Goal: Use online tool/utility: Utilize a website feature to perform a specific function

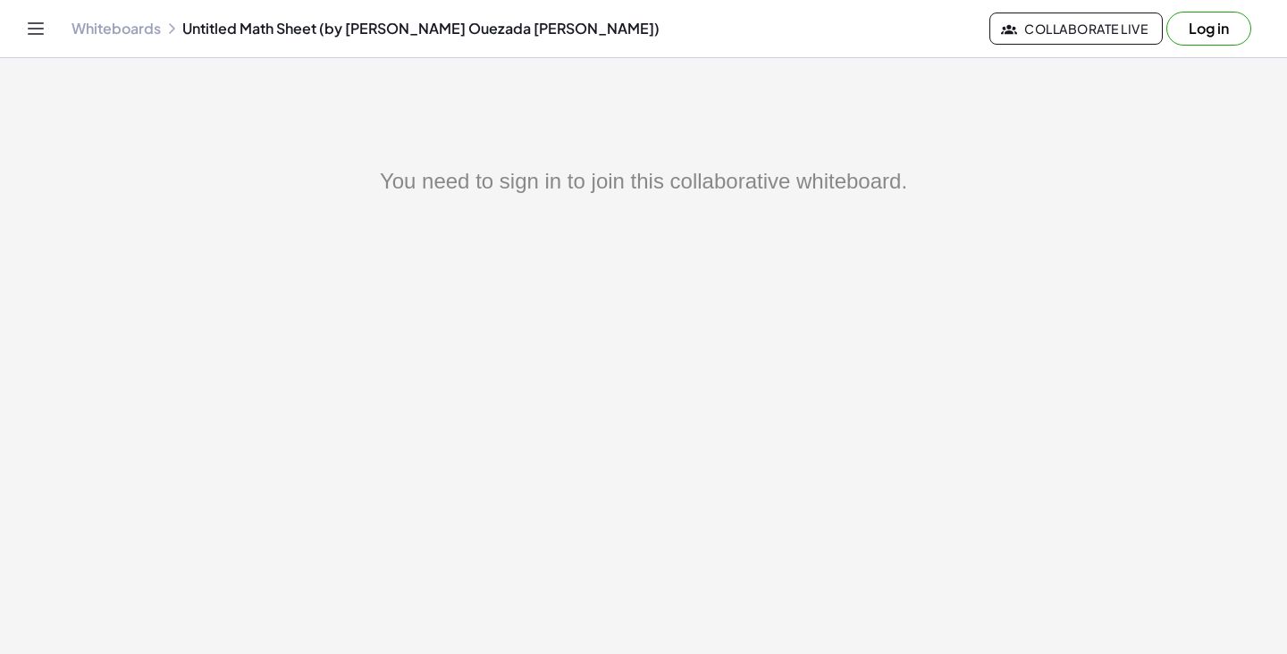
click at [914, 151] on main "You need to sign in to join this collaborative whiteboard." at bounding box center [643, 327] width 1287 height 654
click at [1190, 29] on button "Log in" at bounding box center [1208, 29] width 85 height 34
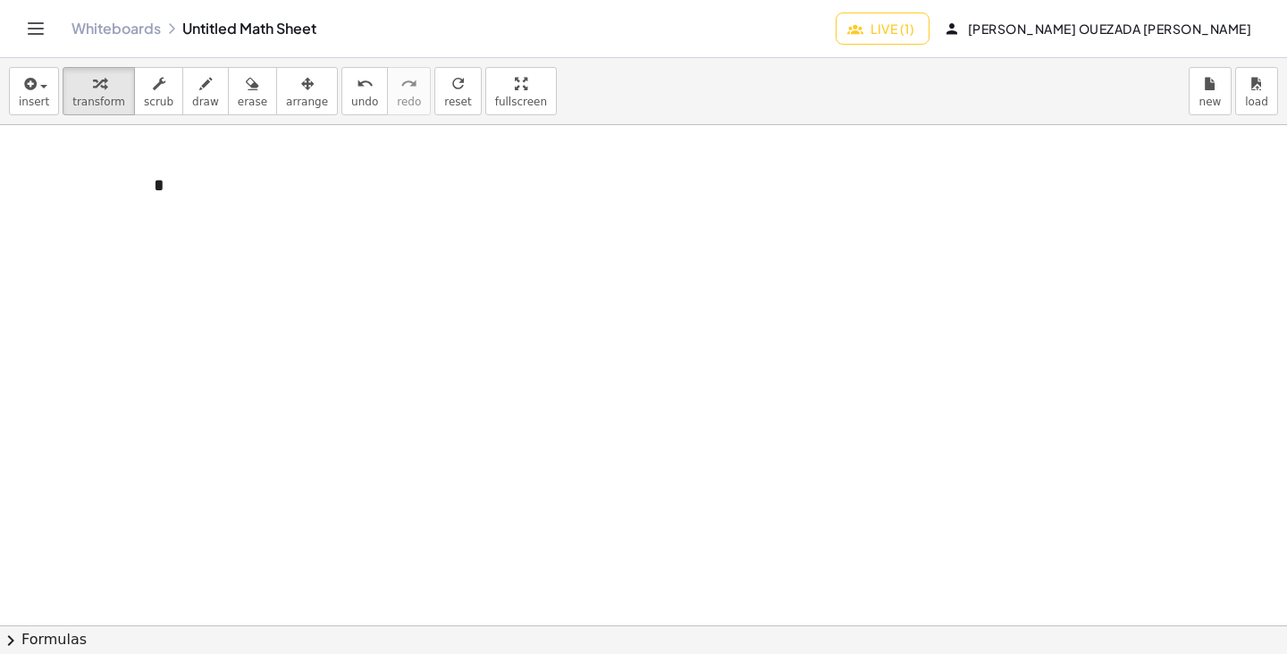
scroll to position [23, 0]
click at [320, 170] on div "*" at bounding box center [270, 185] width 268 height 62
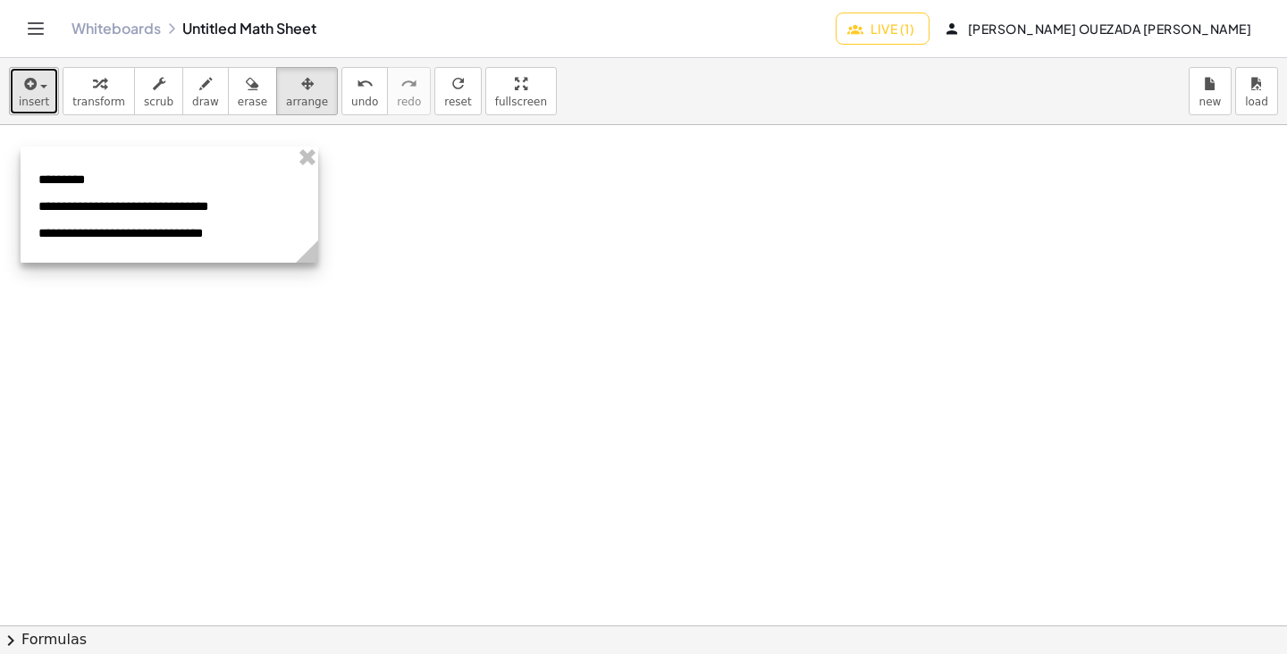
click at [32, 89] on icon "button" at bounding box center [29, 83] width 16 height 21
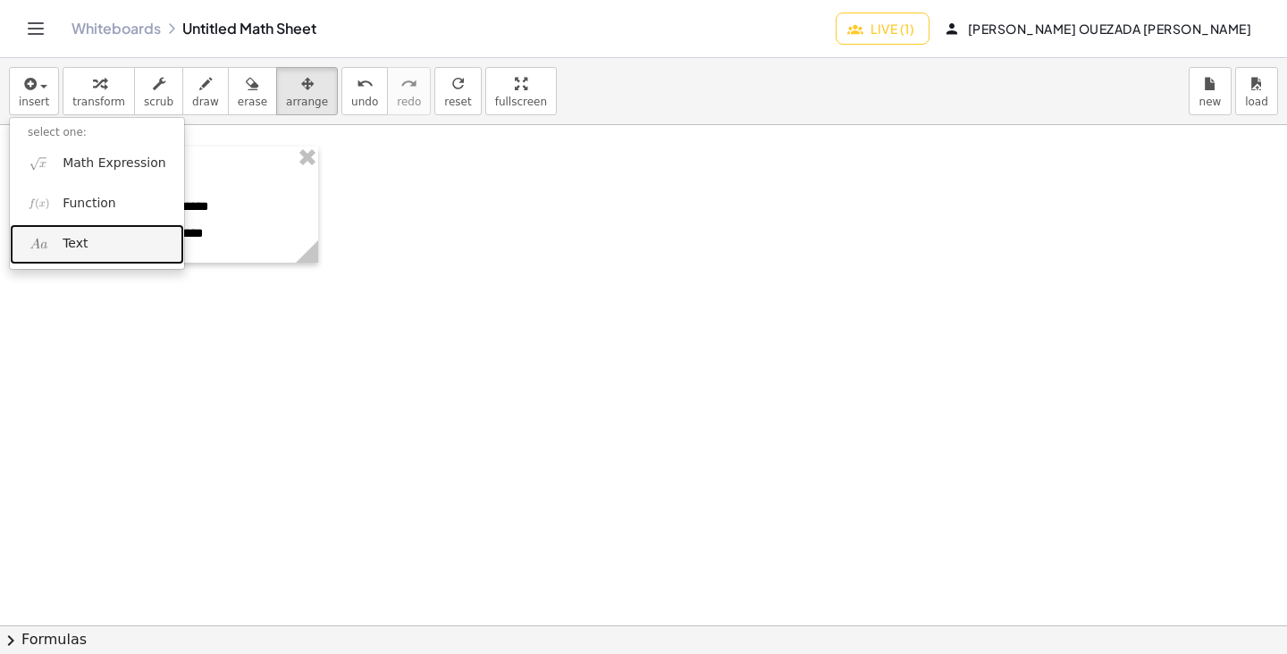
click at [75, 253] on span "Text" at bounding box center [75, 244] width 25 height 18
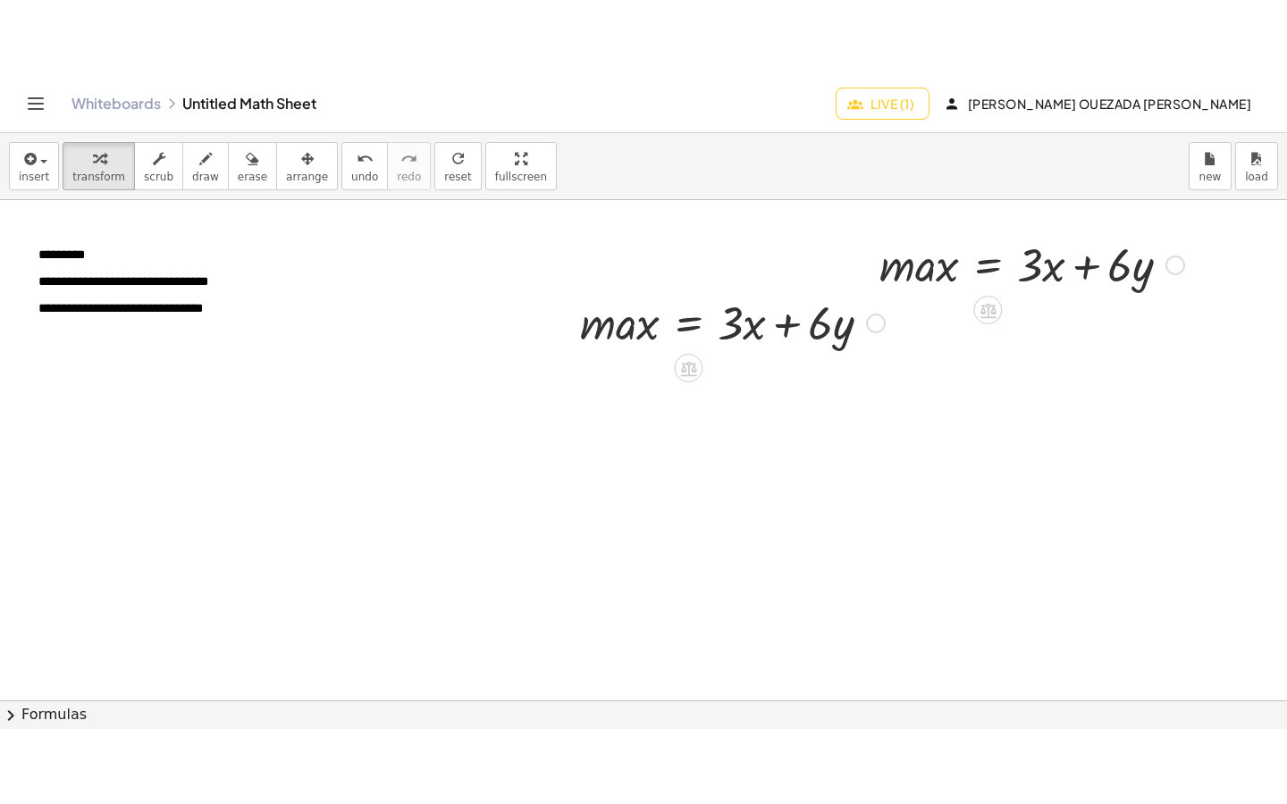
scroll to position [21, 0]
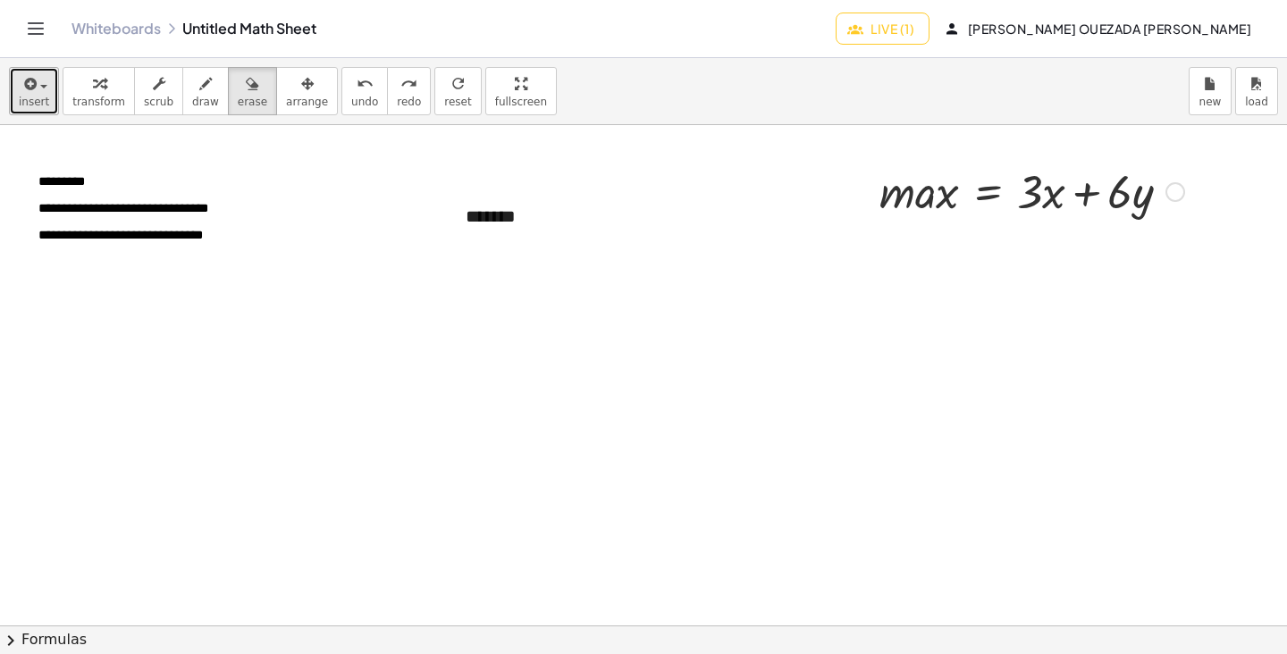
click at [45, 97] on span "insert" at bounding box center [34, 102] width 30 height 13
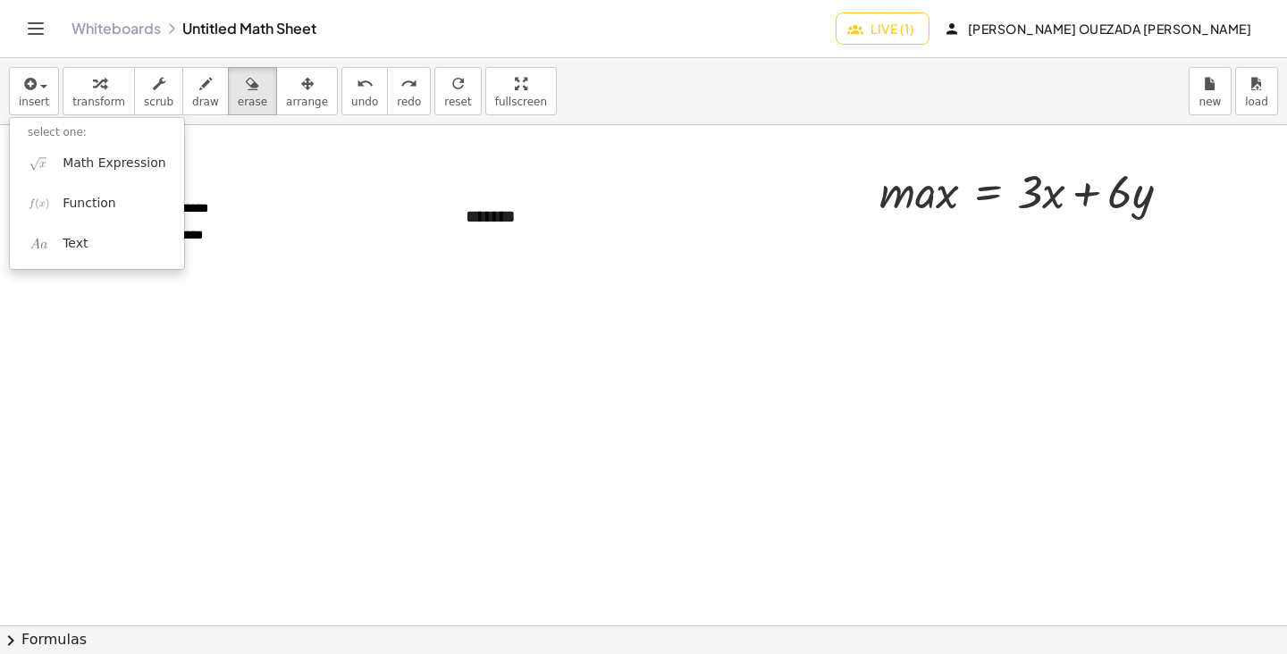
click at [439, 222] on div at bounding box center [643, 327] width 1287 height 654
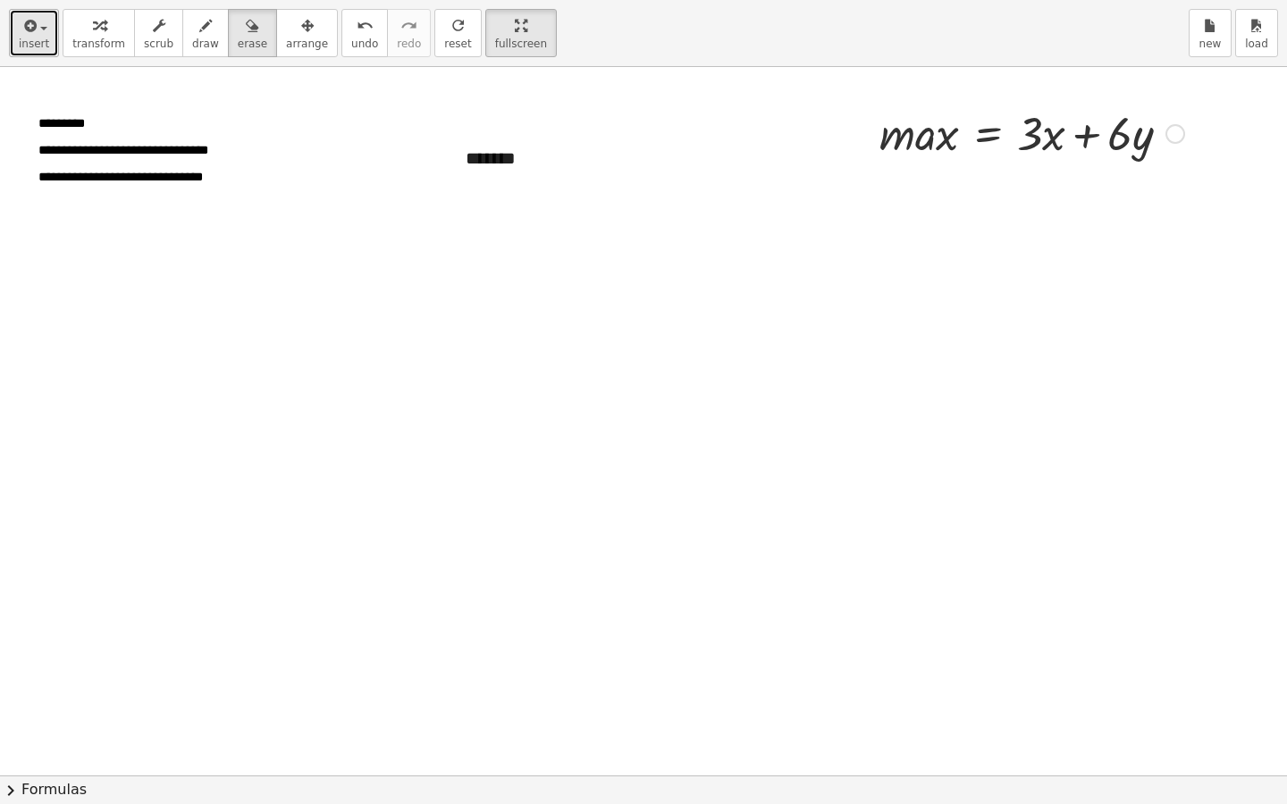
click at [28, 26] on icon "button" at bounding box center [29, 25] width 16 height 21
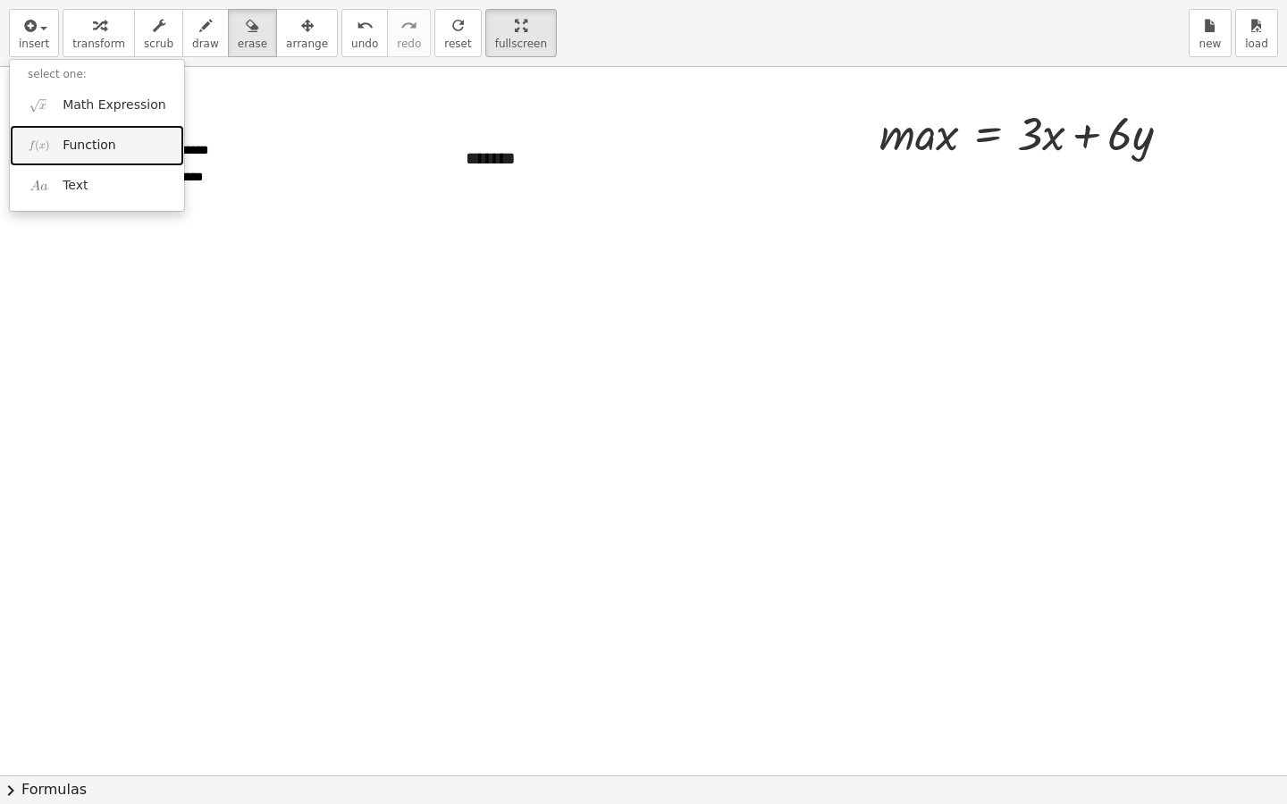
click at [72, 154] on span "Function" at bounding box center [90, 146] width 54 height 18
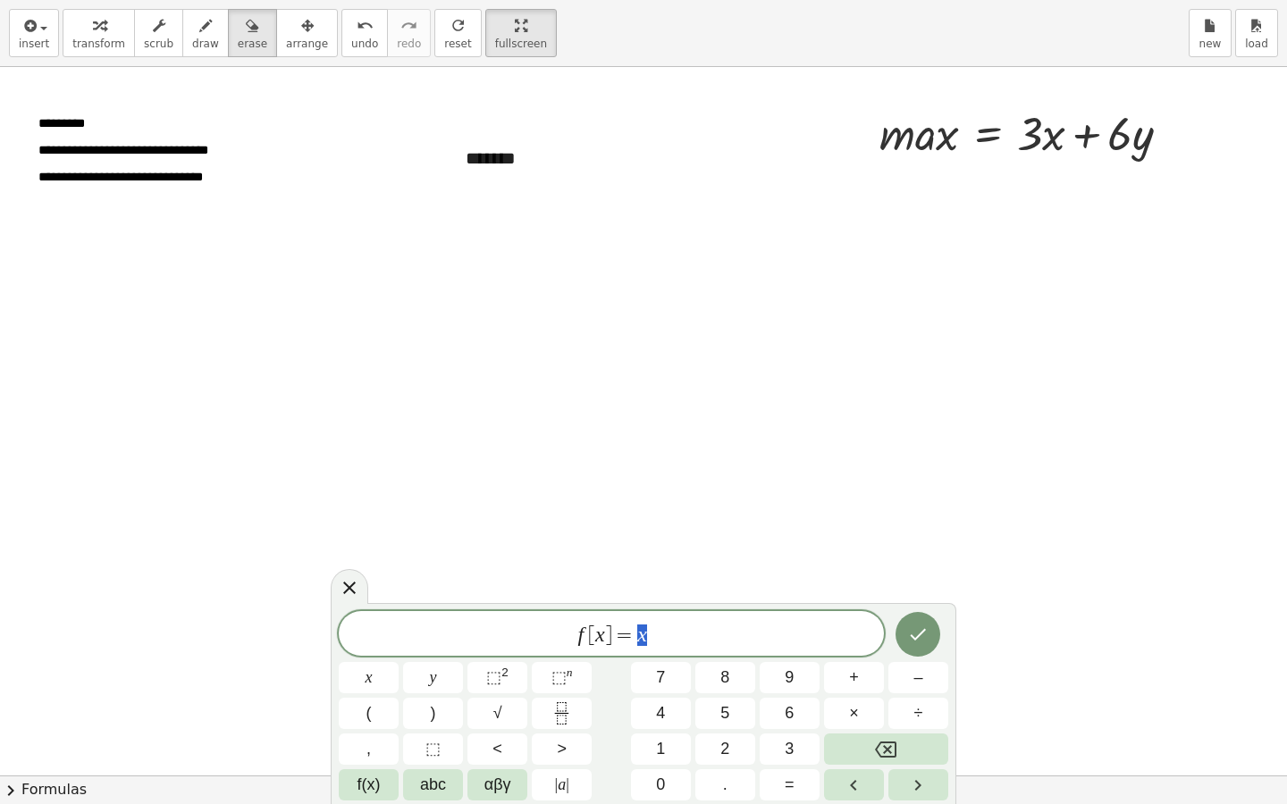
click at [916, 624] on icon "Done" at bounding box center [917, 634] width 21 height 21
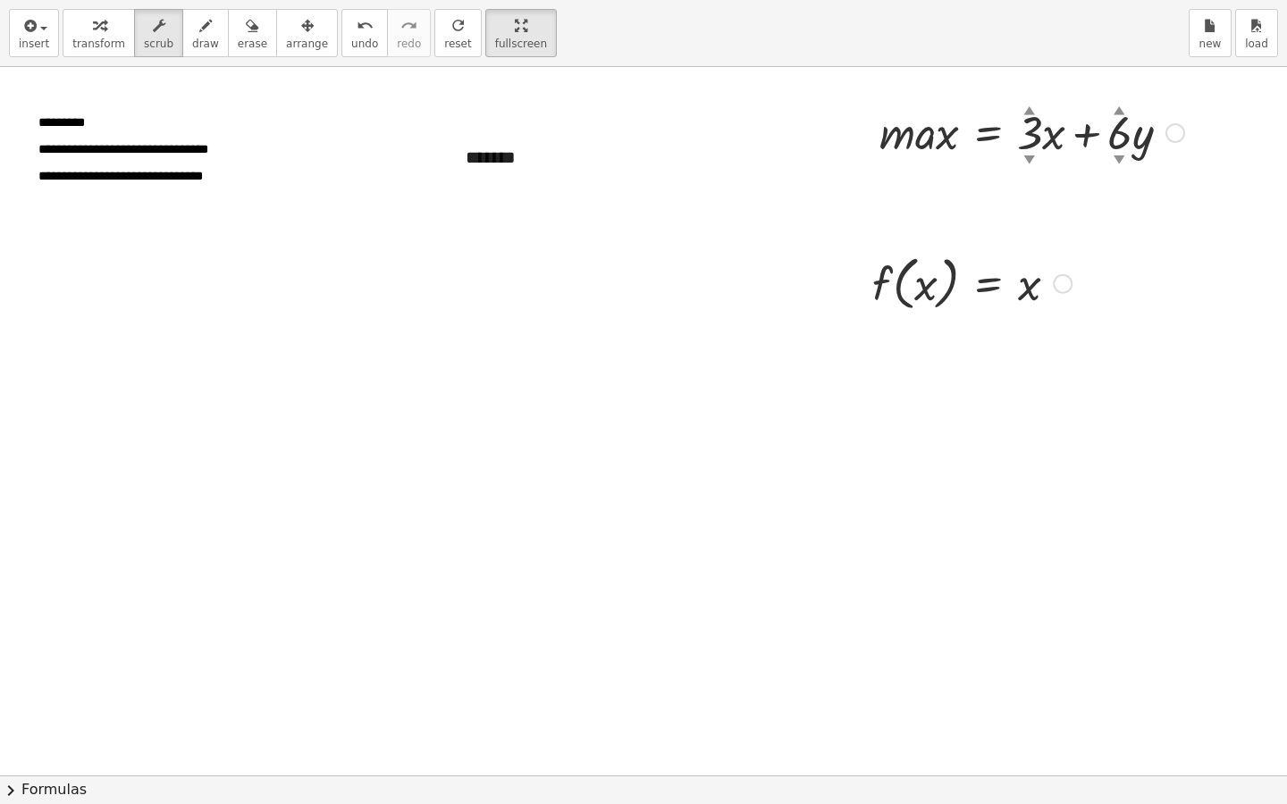
scroll to position [0, 0]
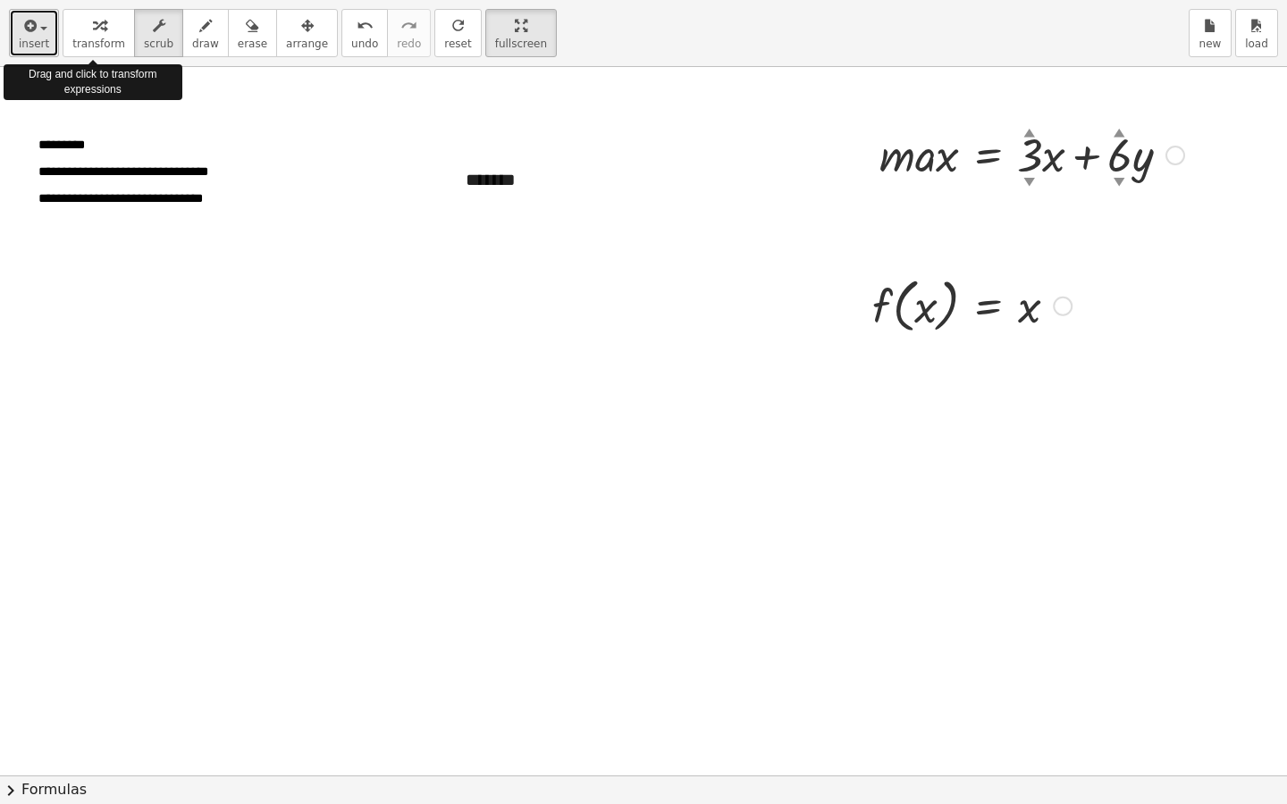
click at [38, 33] on div "button" at bounding box center [34, 24] width 30 height 21
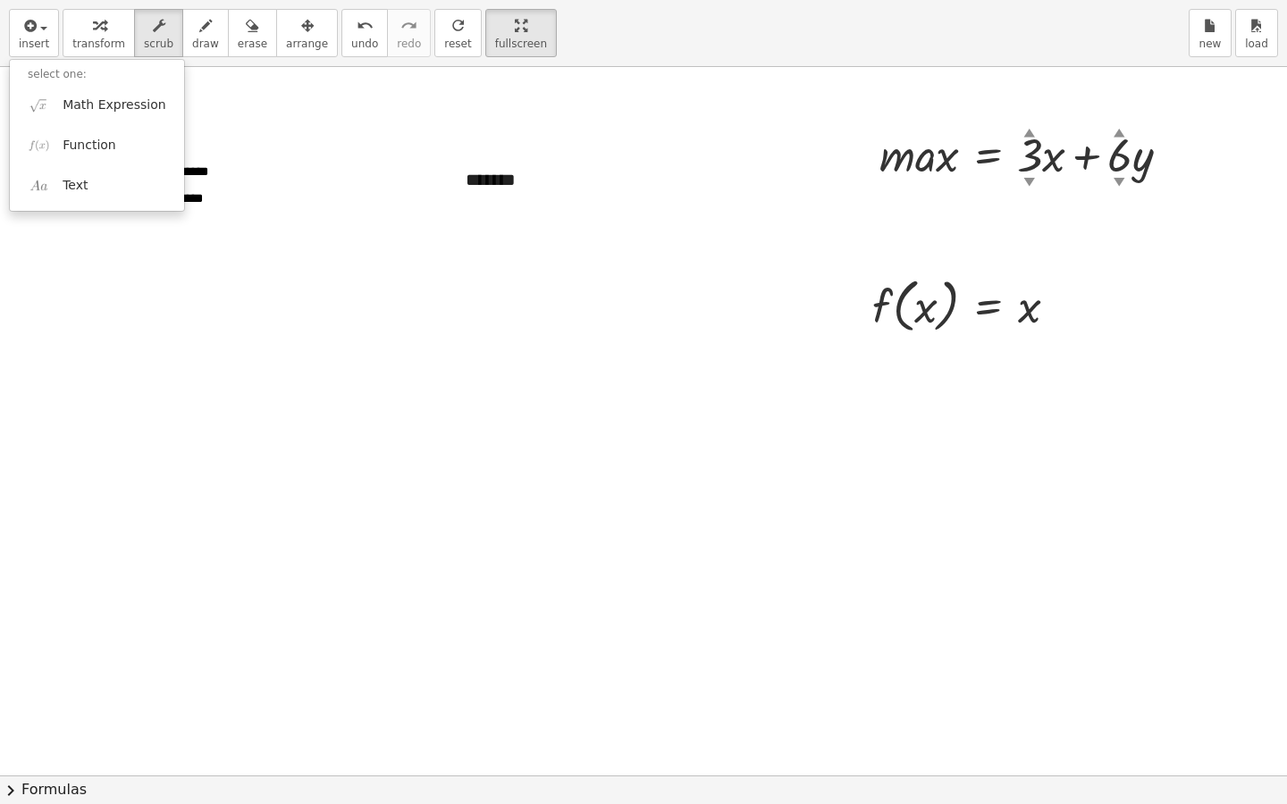
click at [445, 315] on div at bounding box center [643, 402] width 1287 height 804
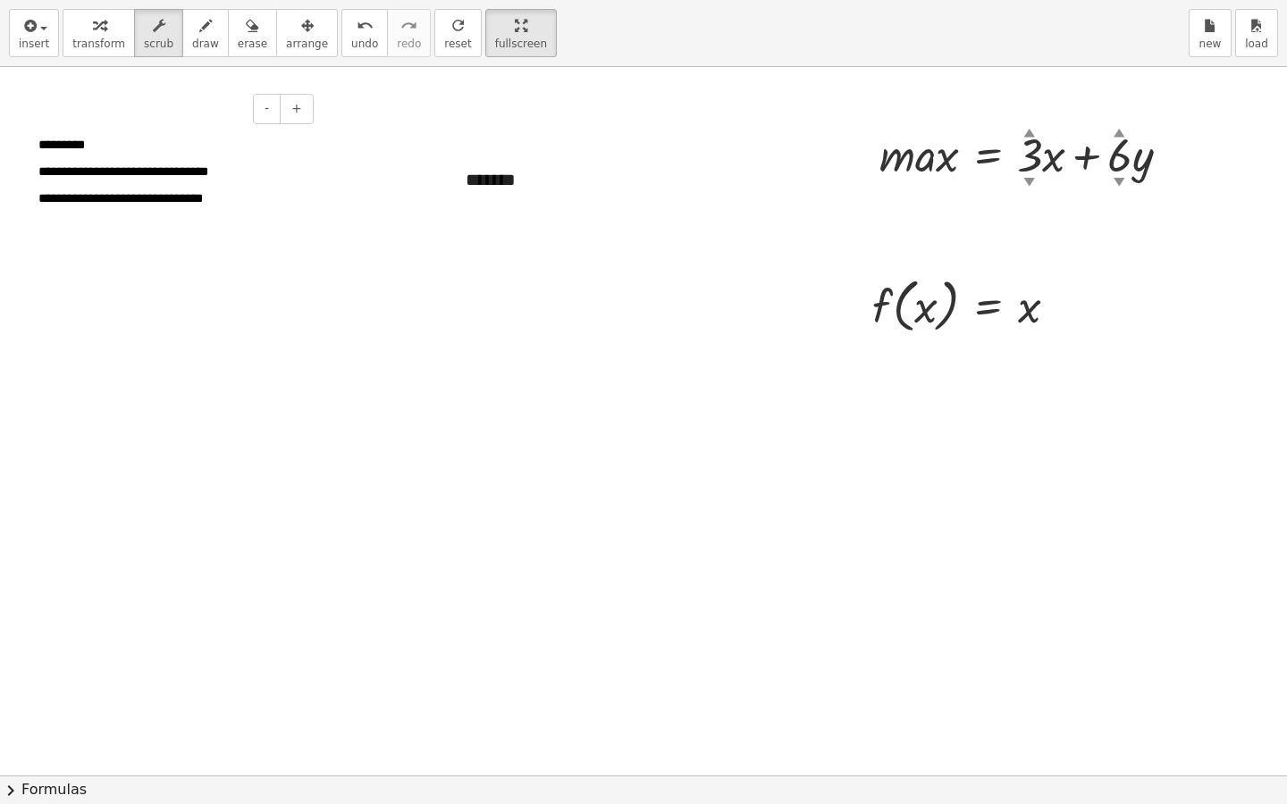
click at [184, 160] on p "**********" at bounding box center [169, 169] width 262 height 27
click at [517, 176] on div "*******" at bounding box center [582, 180] width 268 height 62
click at [488, 185] on div "*******" at bounding box center [582, 180] width 268 height 62
click at [222, 180] on p "**********" at bounding box center [169, 169] width 262 height 27
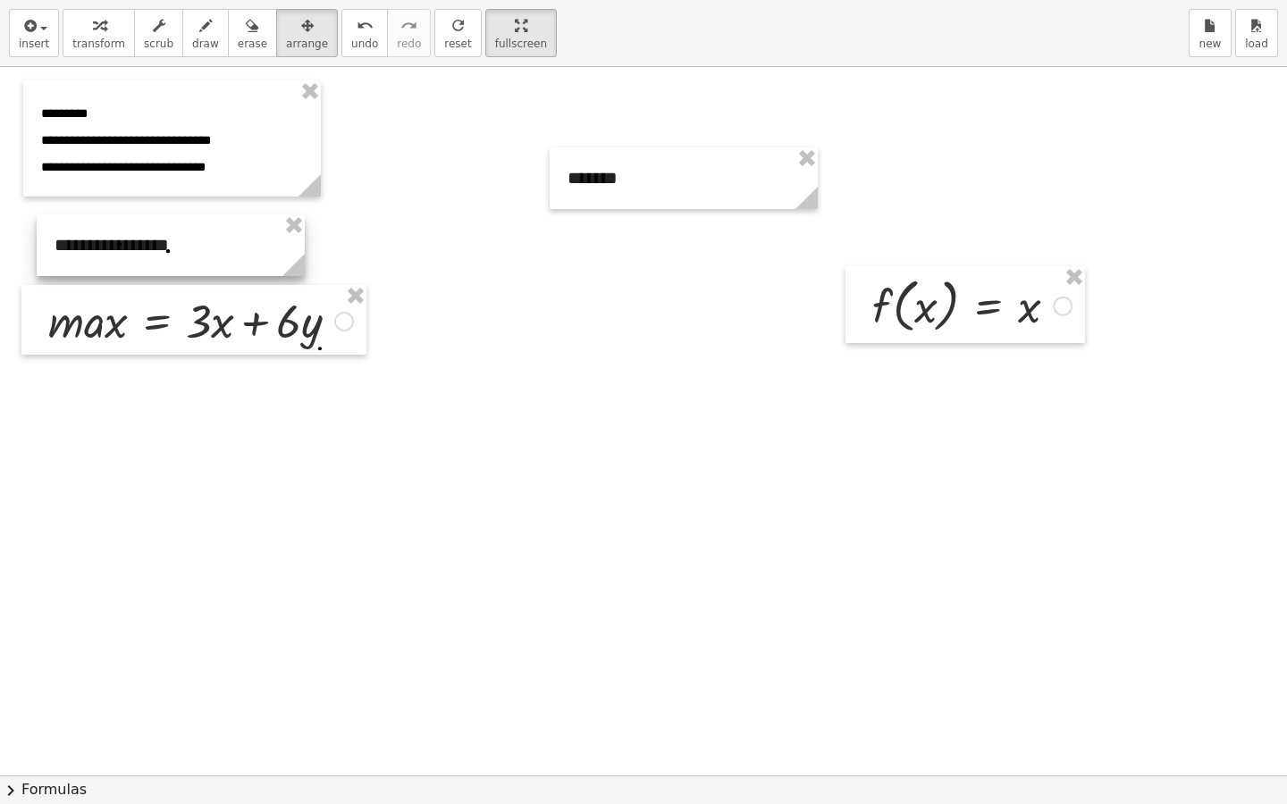
click at [602, 7] on div "insert select one: Math Expression Function Text transform scrub draw erase arr…" at bounding box center [643, 33] width 1287 height 67
click at [601, 7] on div "insert select one: Math Expression Function Text transform scrub draw erase arr…" at bounding box center [643, 33] width 1287 height 67
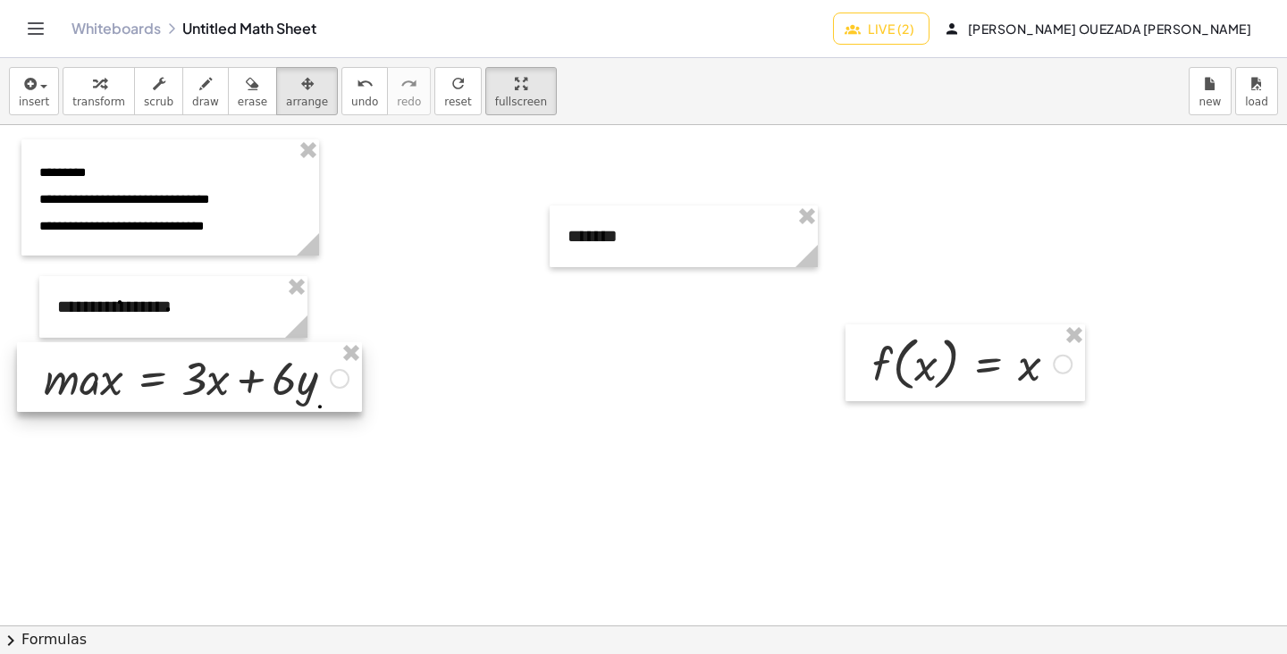
click at [37, 33] on icon "Toggle navigation" at bounding box center [36, 28] width 15 height 11
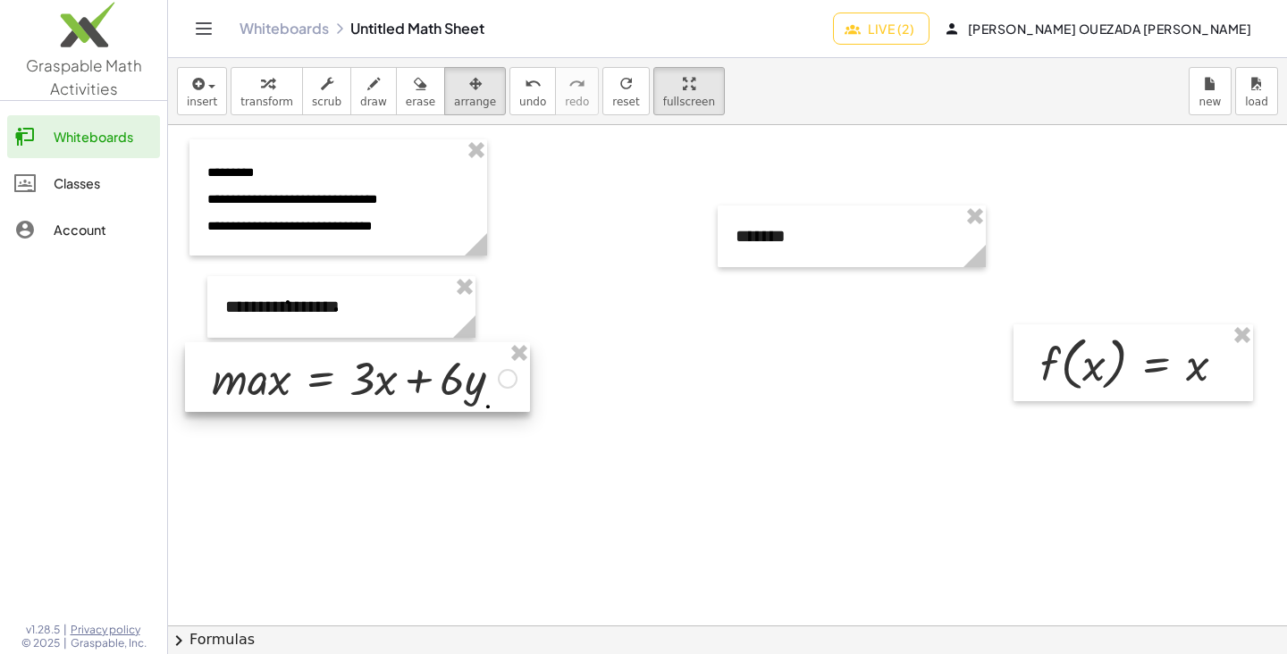
click at [92, 184] on div "Classes" at bounding box center [103, 182] width 99 height 21
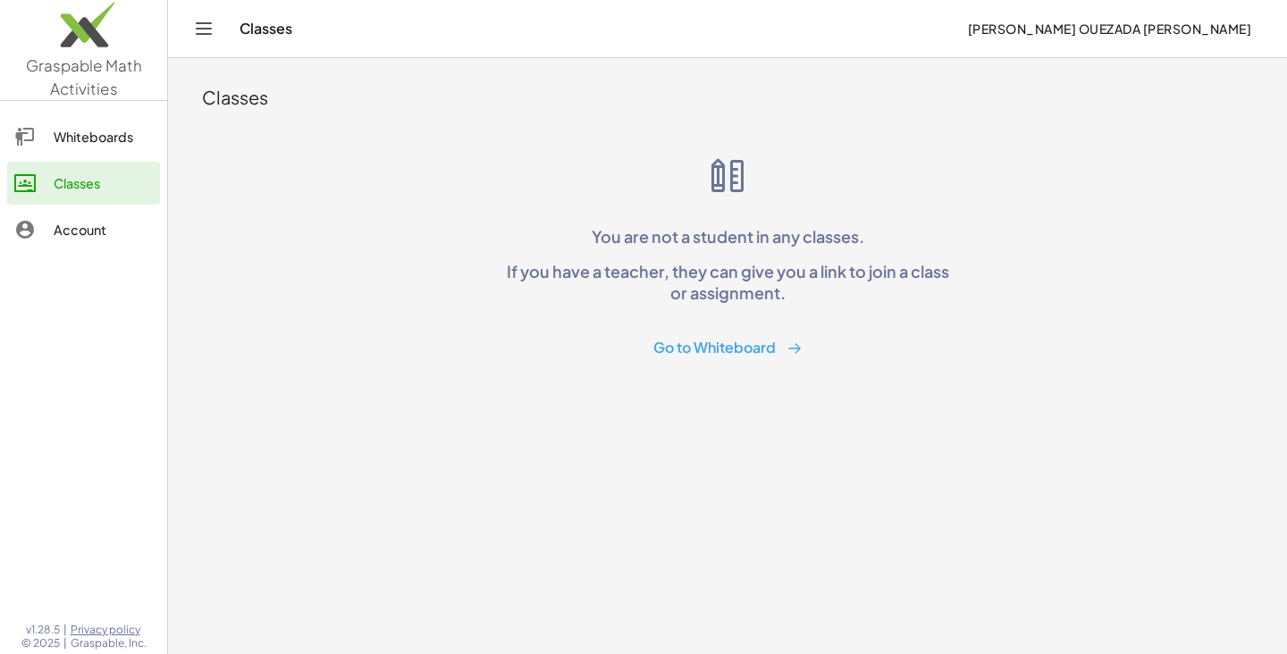
click at [768, 356] on button "Go to Whiteboard" at bounding box center [728, 347] width 178 height 33
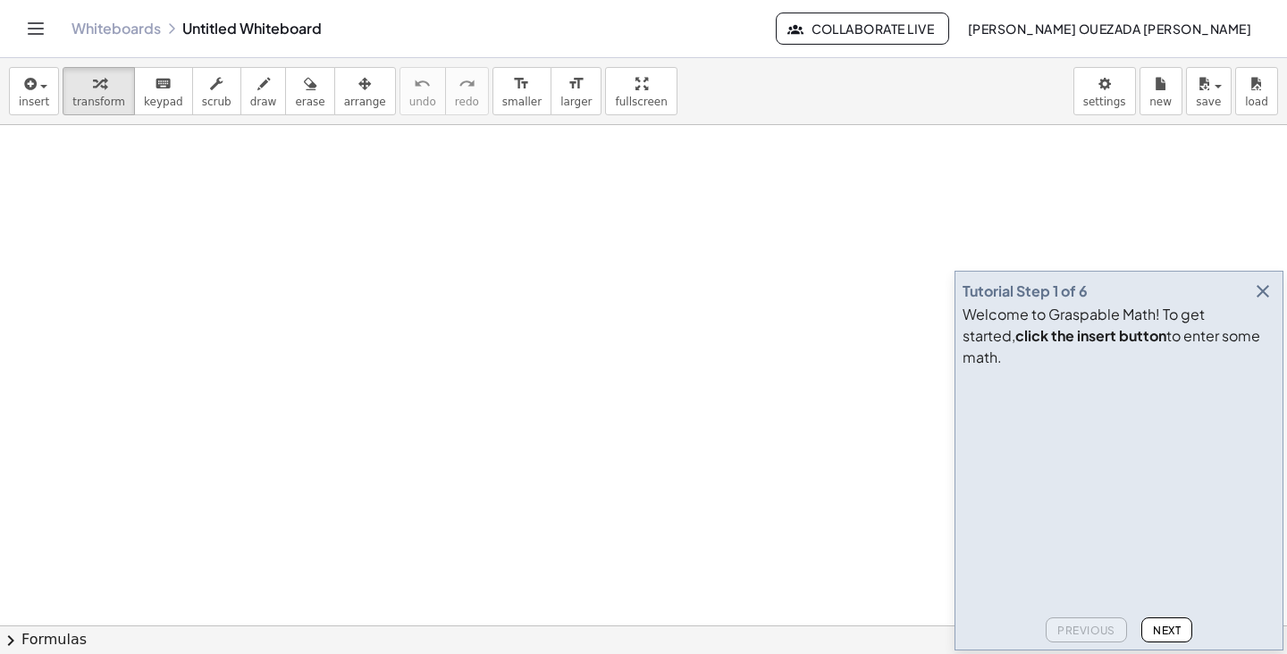
click at [1258, 302] on icon "button" at bounding box center [1262, 291] width 21 height 21
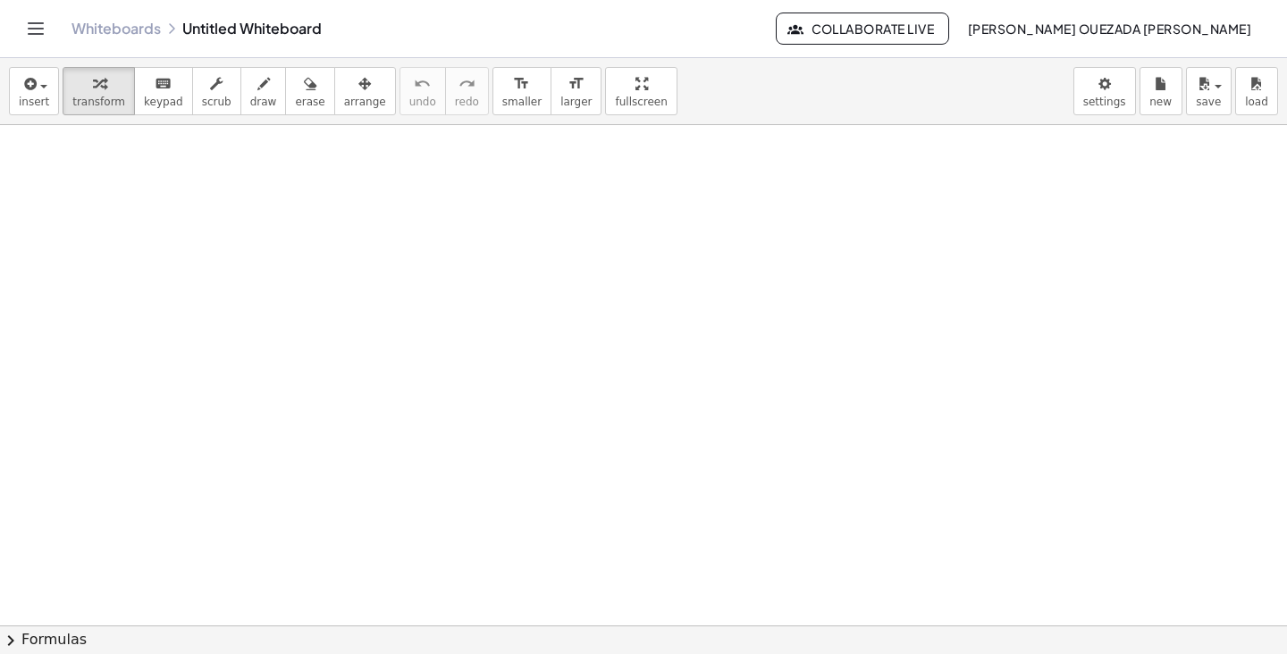
scroll to position [11, 0]
click at [934, 29] on span "Collaborate Live" at bounding box center [862, 29] width 143 height 16
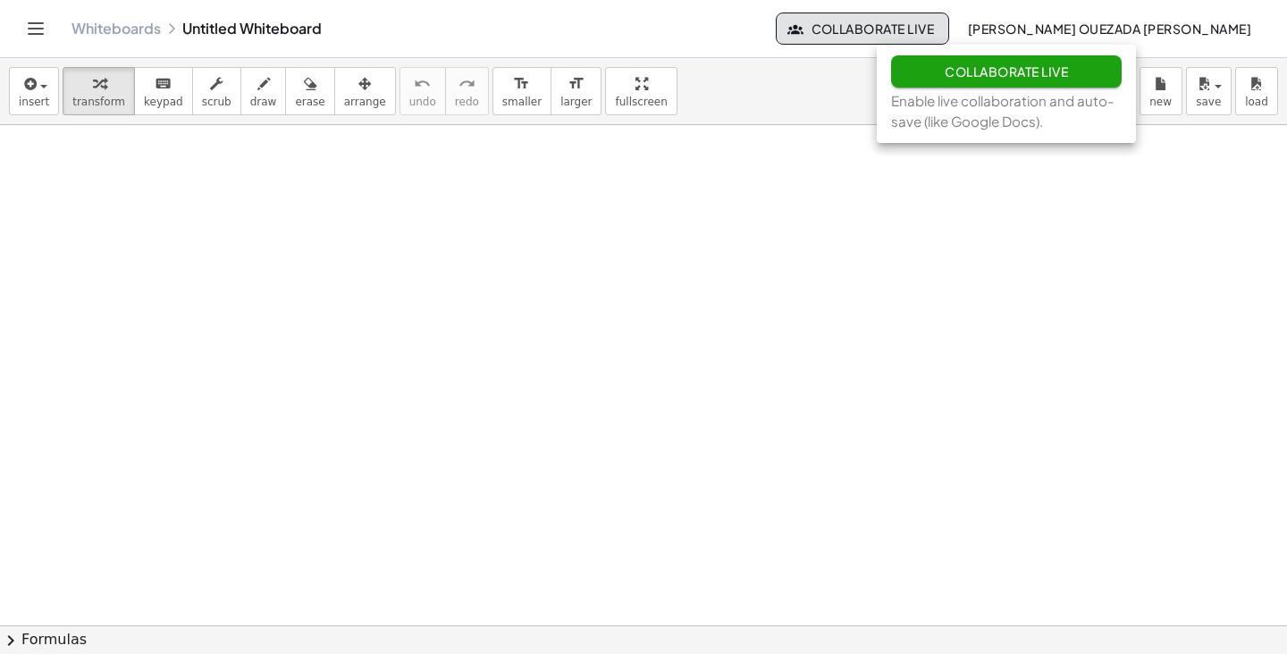
click at [1023, 68] on span "Collaborate Live" at bounding box center [1005, 71] width 123 height 16
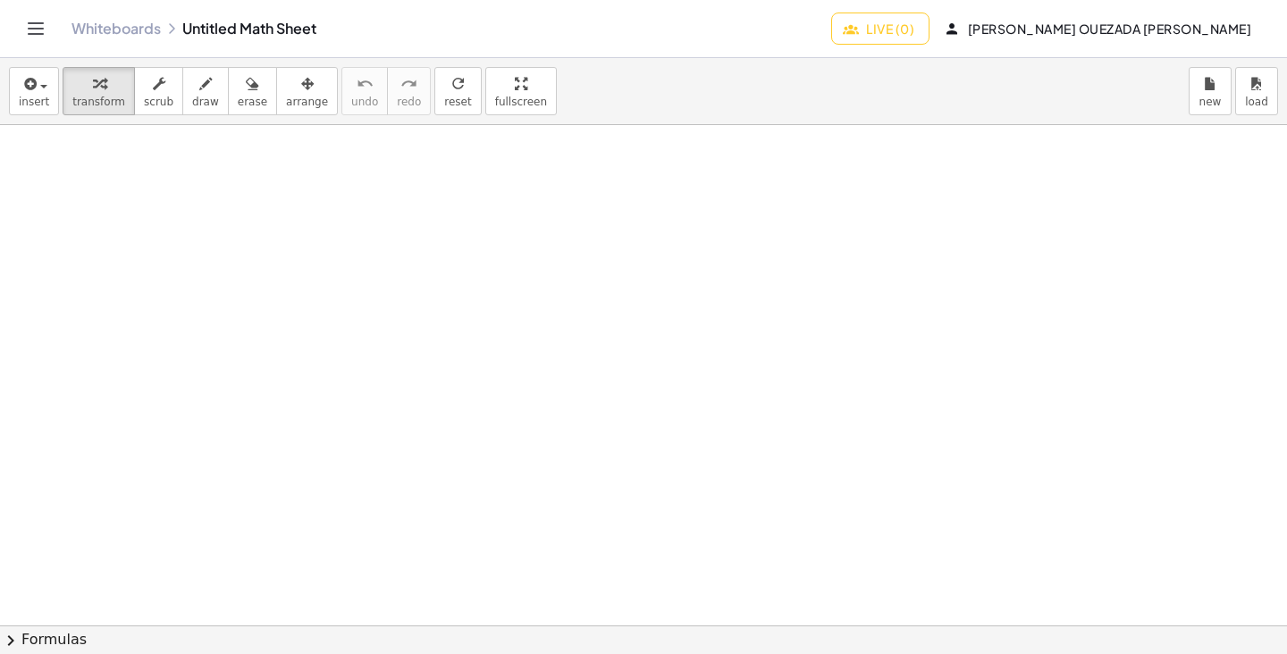
click at [914, 28] on span "Live (0)" at bounding box center [880, 29] width 68 height 16
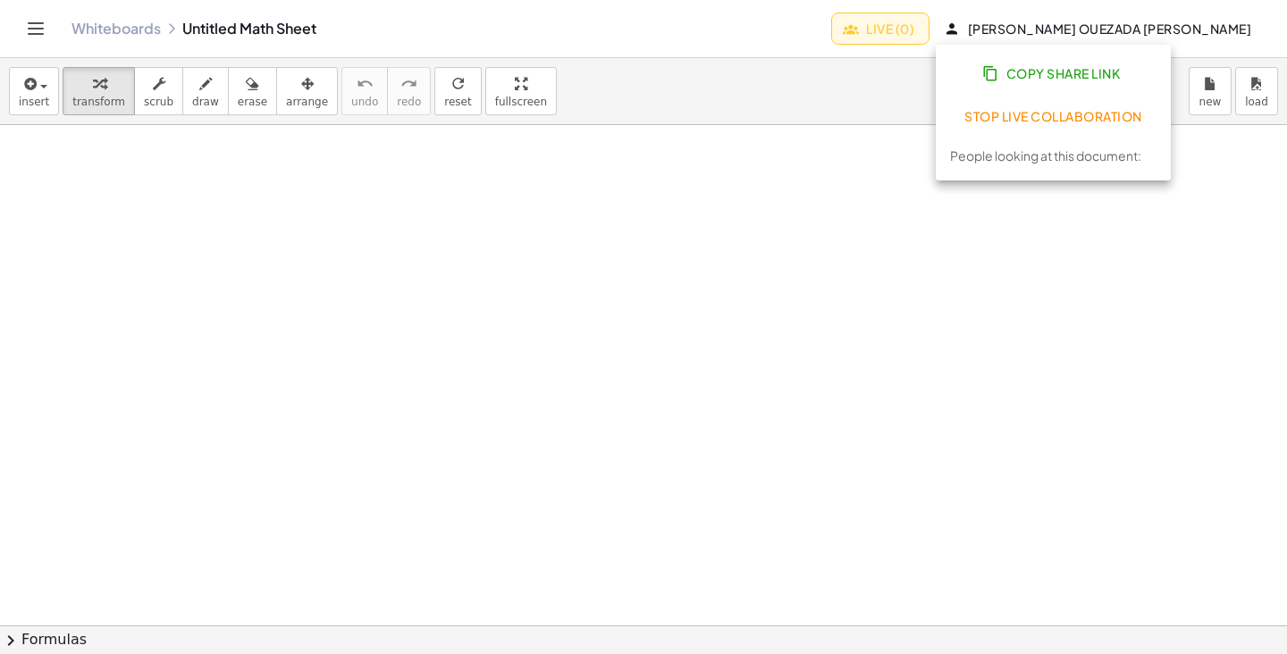
click at [1083, 117] on span "Stop Live Collaboration" at bounding box center [1053, 116] width 178 height 16
